Goal: Task Accomplishment & Management: Manage account settings

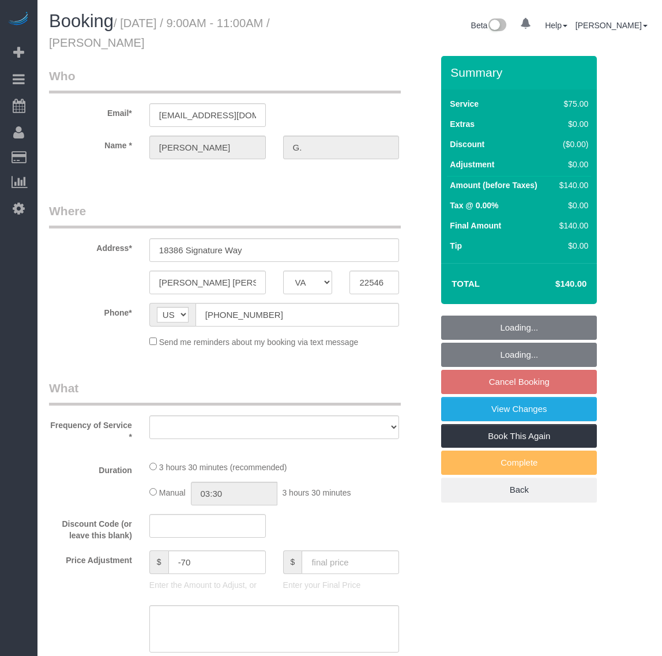
select select "VA"
select select "number:2"
select select "number:42"
select select "object:5819"
select select "string:fspay-e2438eb6-8880-415e-aac2-a1979ed05b82"
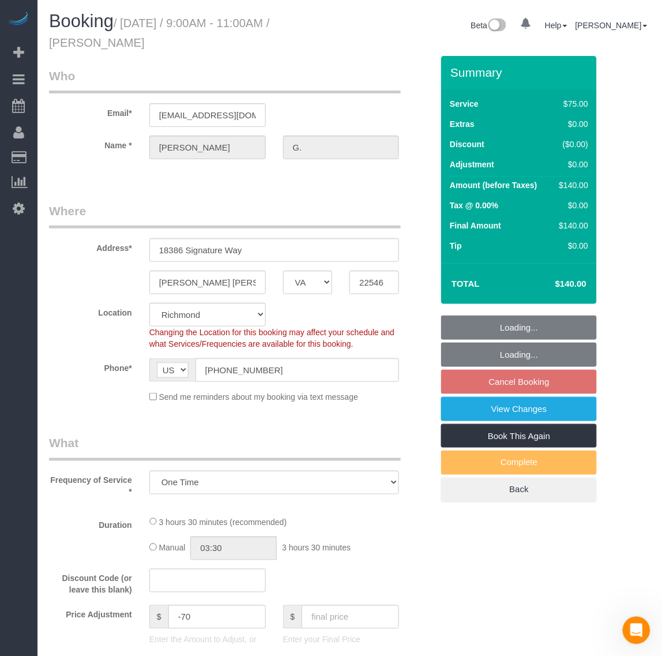
select select "1001"
select select "2"
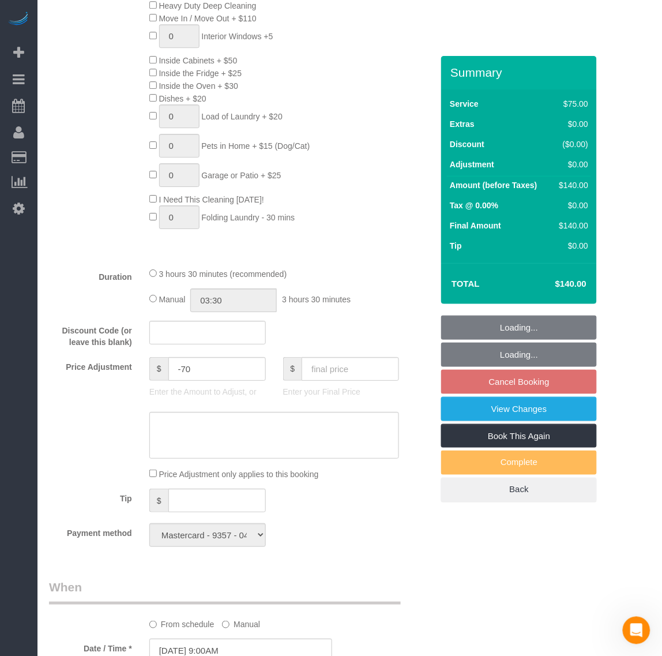
select select "1001"
select select "2"
select select "object:6127"
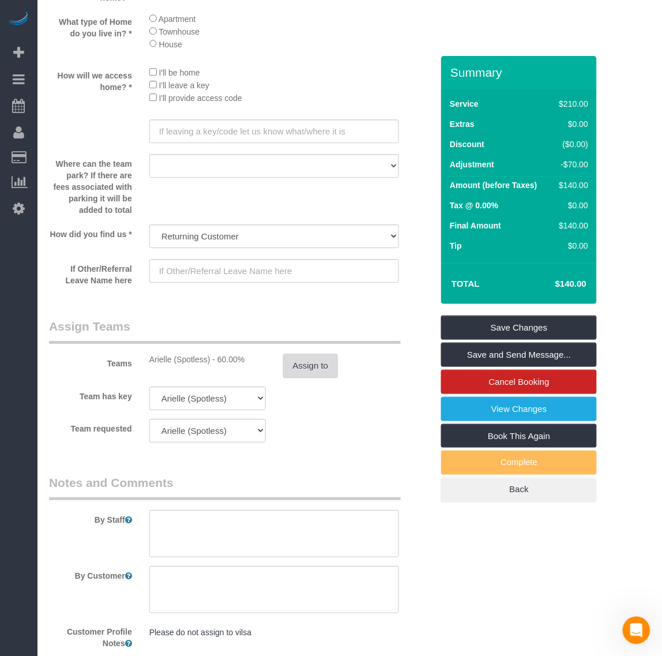
click at [302, 362] on button "Assign to" at bounding box center [310, 366] width 55 height 24
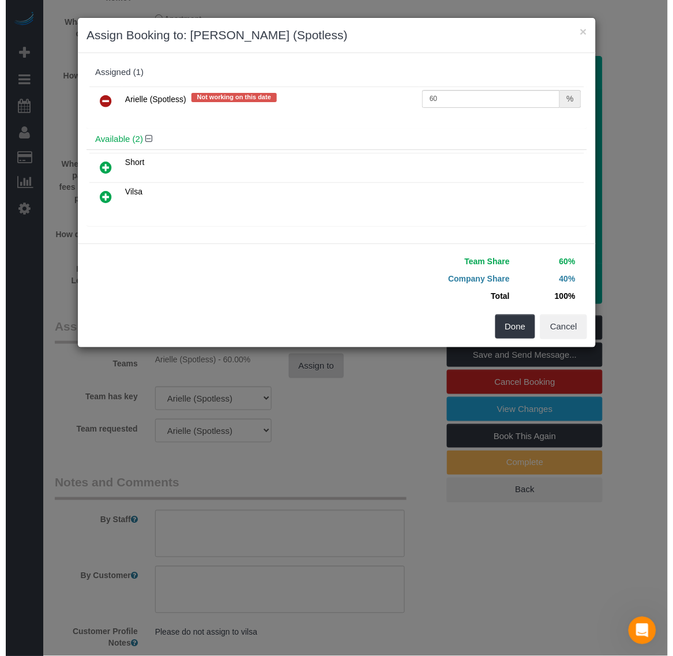
scroll to position [1503, 0]
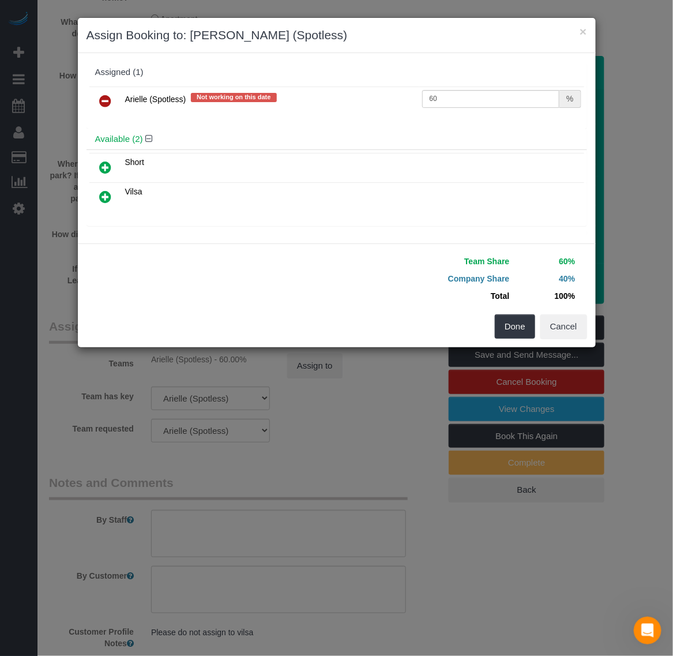
click at [107, 93] on link at bounding box center [105, 101] width 27 height 23
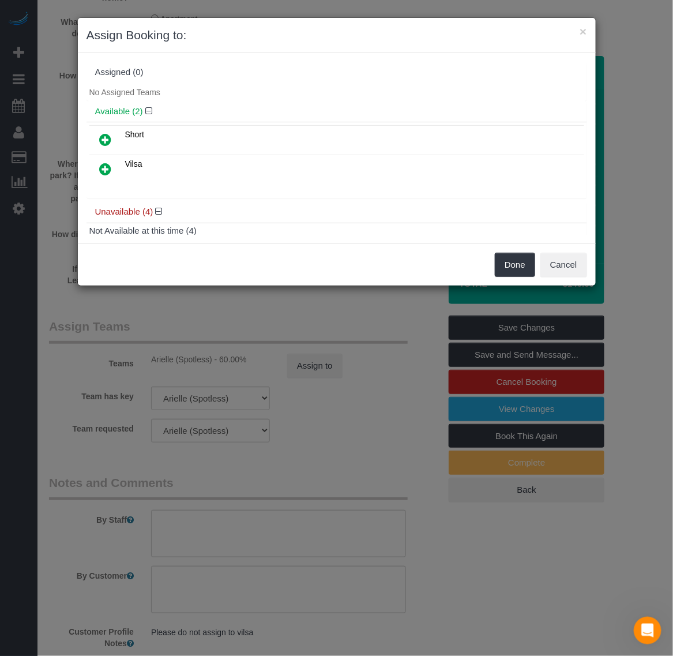
click at [98, 136] on link at bounding box center [105, 140] width 27 height 23
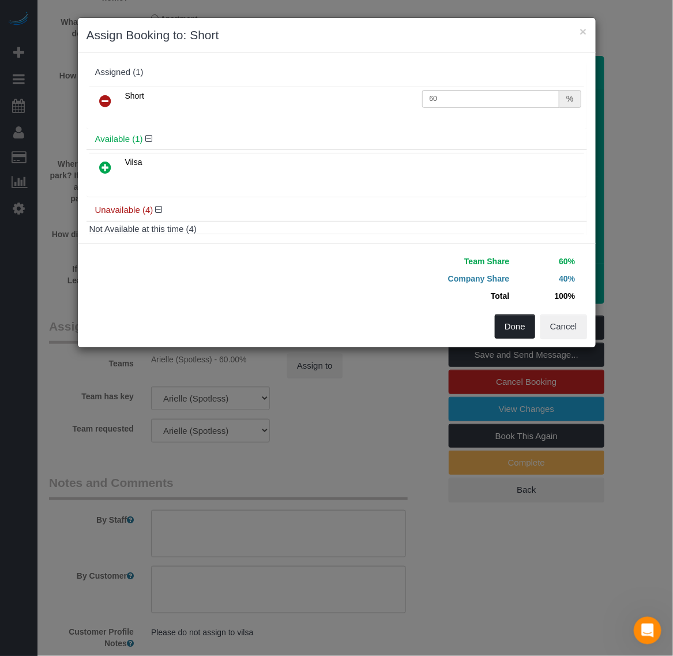
click at [508, 329] on button "Done" at bounding box center [515, 326] width 40 height 24
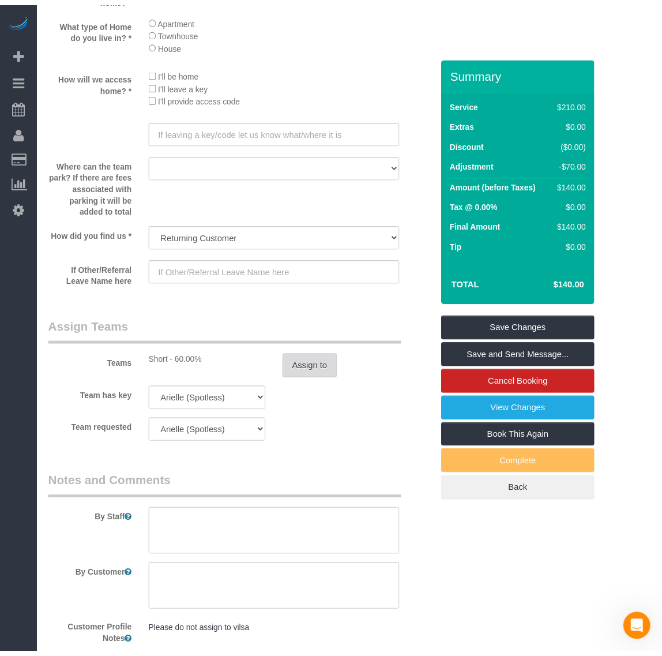
scroll to position [1515, 0]
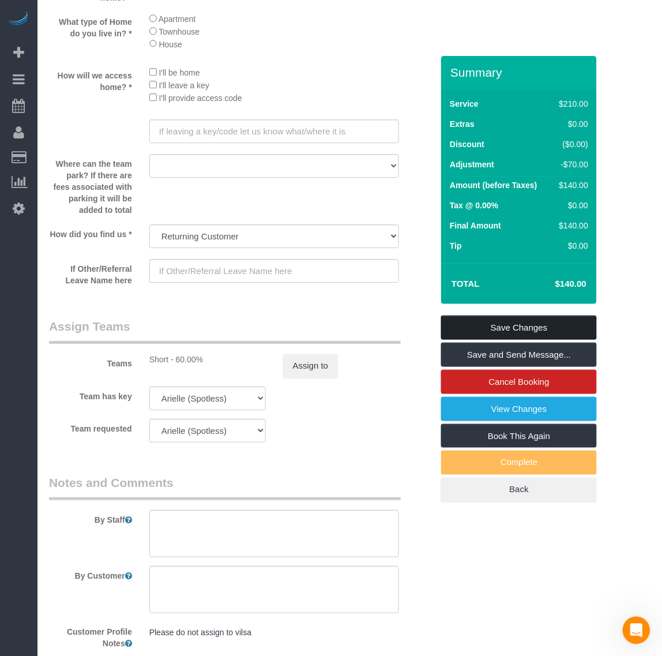
click at [563, 327] on link "Save Changes" at bounding box center [519, 328] width 156 height 24
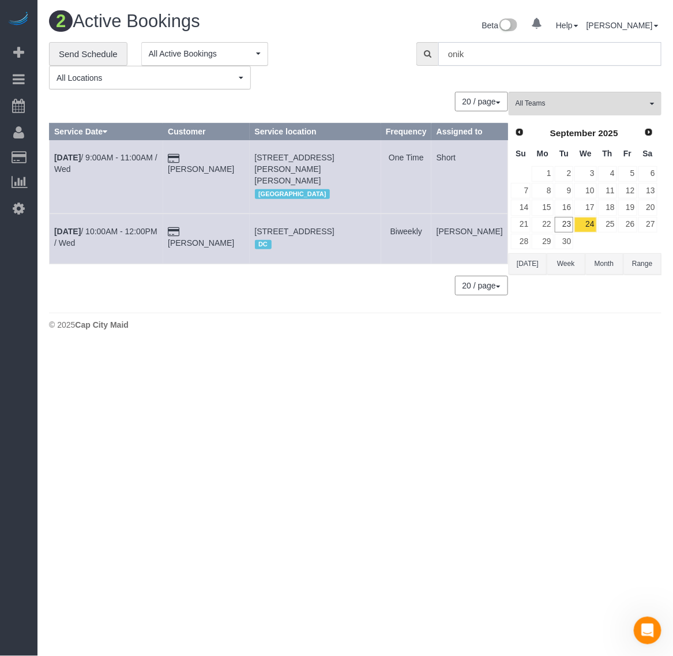
click at [476, 52] on input "onik" at bounding box center [550, 54] width 223 height 24
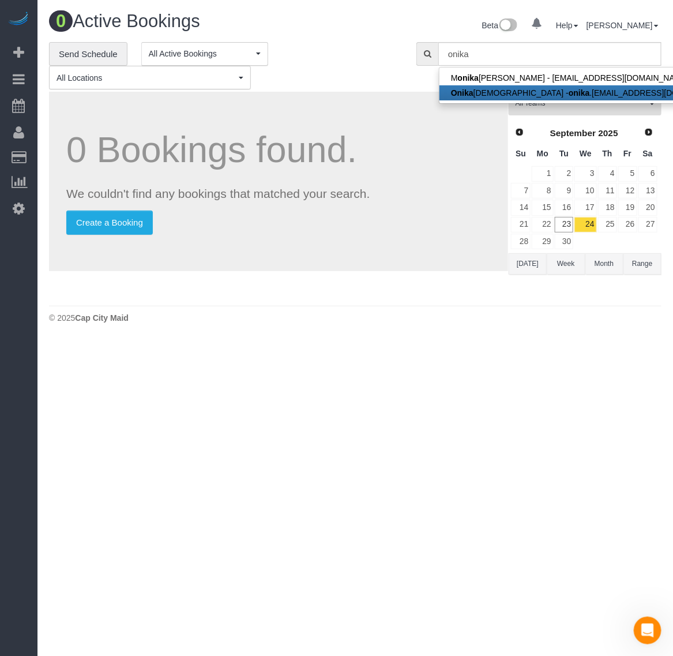
click at [489, 88] on link "[PERSON_NAME] .[EMAIL_ADDRESS][DOMAIN_NAME]" at bounding box center [590, 92] width 301 height 15
type input "[EMAIL_ADDRESS][DOMAIN_NAME]"
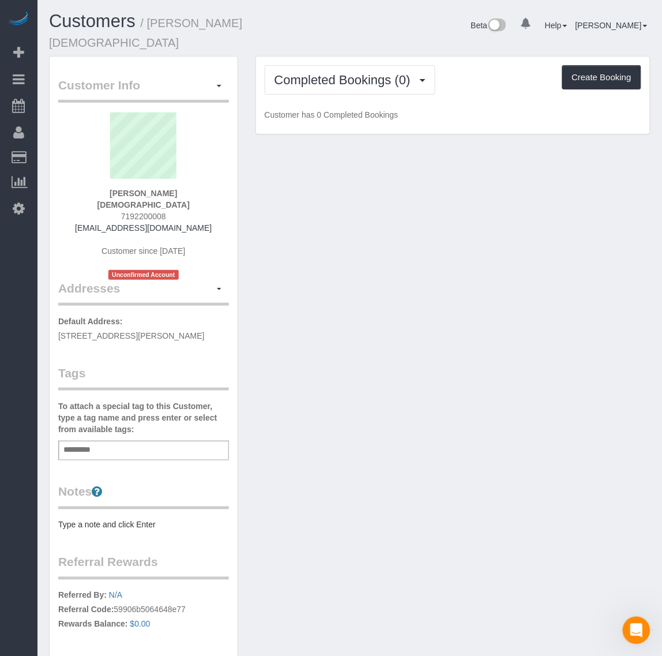
drag, startPoint x: 53, startPoint y: 310, endPoint x: 238, endPoint y: 312, distance: 184.7
click at [238, 312] on div "Customer Info Edit Contact Info Send Message Email Preferences Special Sales Ta…" at bounding box center [143, 396] width 189 height 680
copy span "[STREET_ADDRESS][PERSON_NAME]"
click at [352, 77] on button "Completed Bookings (0)" at bounding box center [350, 79] width 171 height 29
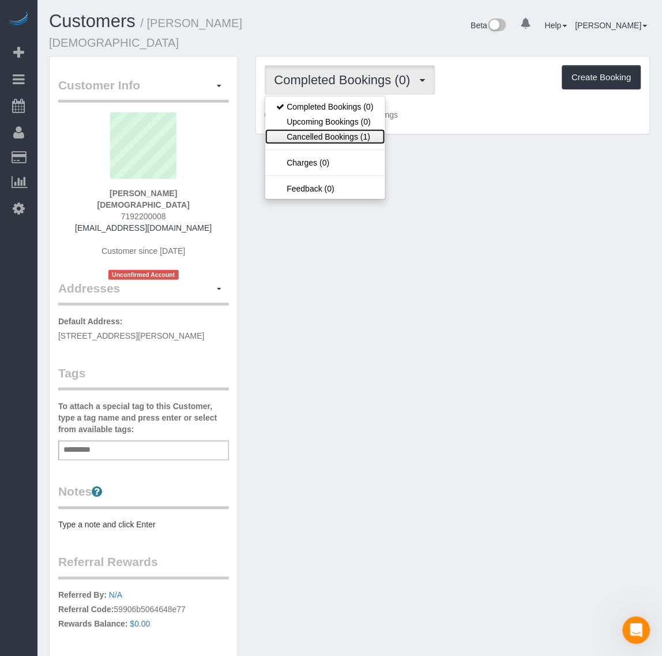
click at [338, 129] on link "Cancelled Bookings (1)" at bounding box center [325, 136] width 120 height 15
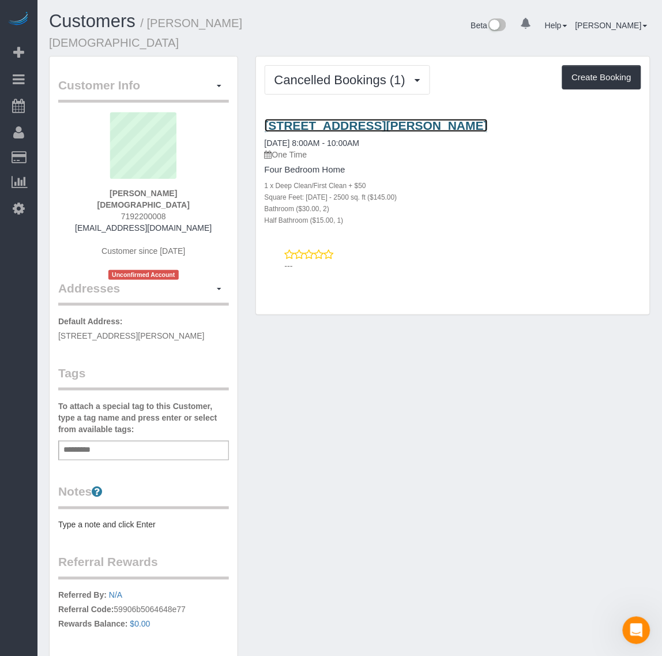
click at [313, 119] on link "[STREET_ADDRESS][PERSON_NAME]" at bounding box center [376, 125] width 223 height 13
